Goal: Information Seeking & Learning: Learn about a topic

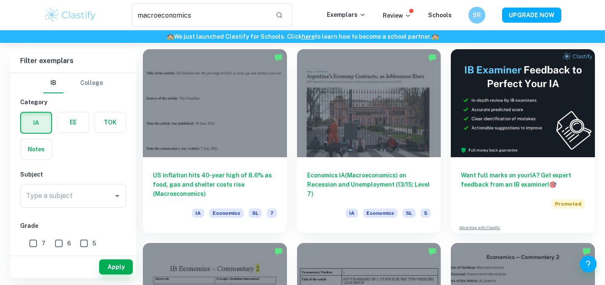
scroll to position [43, 0]
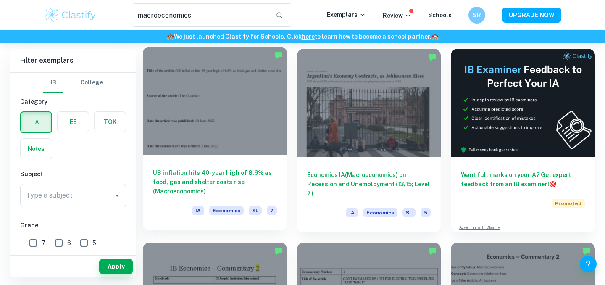
click at [183, 177] on h6 "US inflation hits 40-year high of 8.6% as food, gas and shelter costs rise (Mac…" at bounding box center [215, 182] width 124 height 28
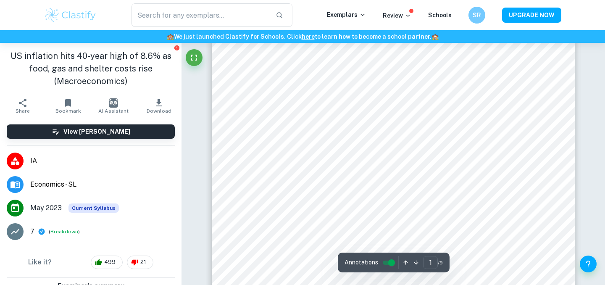
scroll to position [182, 0]
type input "5"
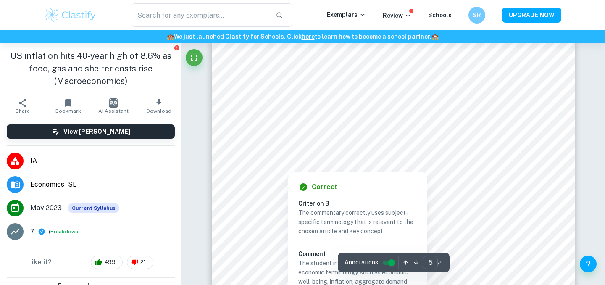
click at [314, 192] on div "Correct Criterion B The commentary correctly uses subject-specific terminology …" at bounding box center [357, 255] width 139 height 166
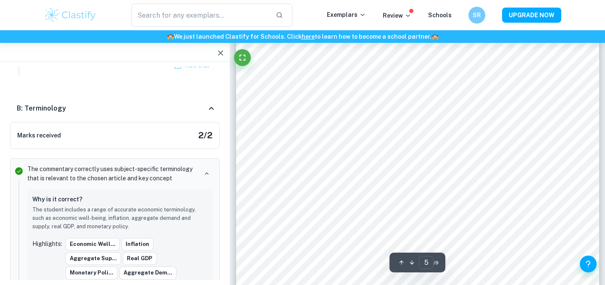
scroll to position [2121, 0]
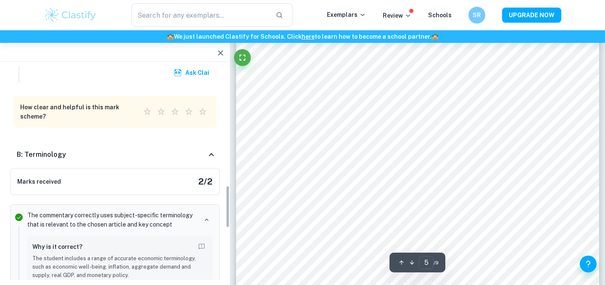
click at [221, 53] on icon "button" at bounding box center [220, 52] width 5 height 5
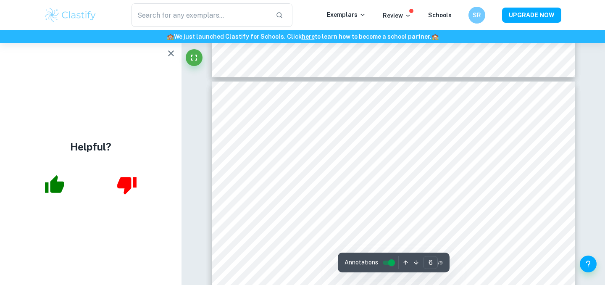
scroll to position [2557, 0]
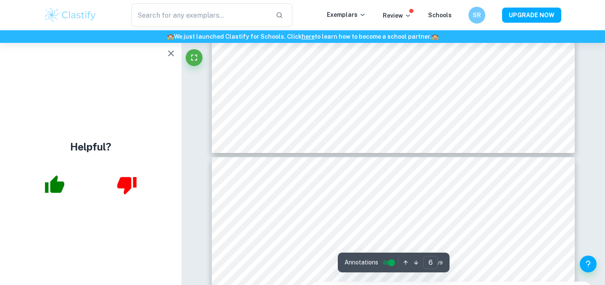
type input "5"
type input "macroeconomics"
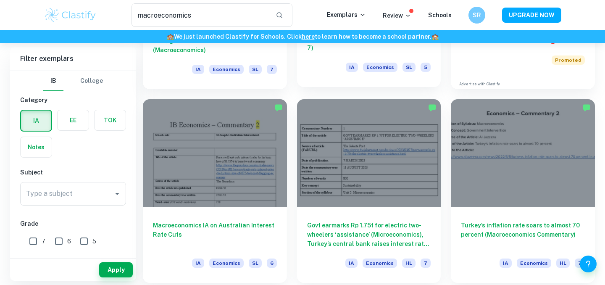
scroll to position [211, 0]
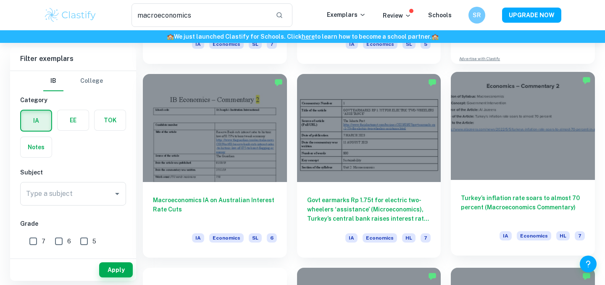
click at [516, 216] on h6 "Turkey’s inflation rate soars to almost 70 percent (Macroeconomics Commentary)" at bounding box center [523, 207] width 124 height 28
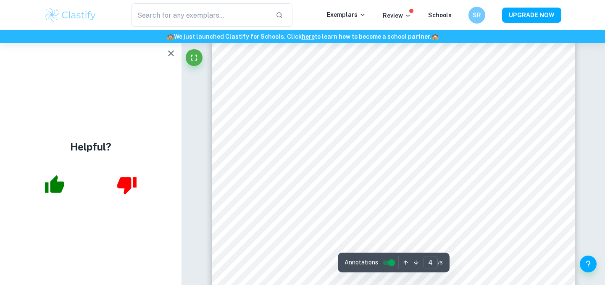
scroll to position [1915, 0]
type input "4"
